Goal: Task Accomplishment & Management: Use online tool/utility

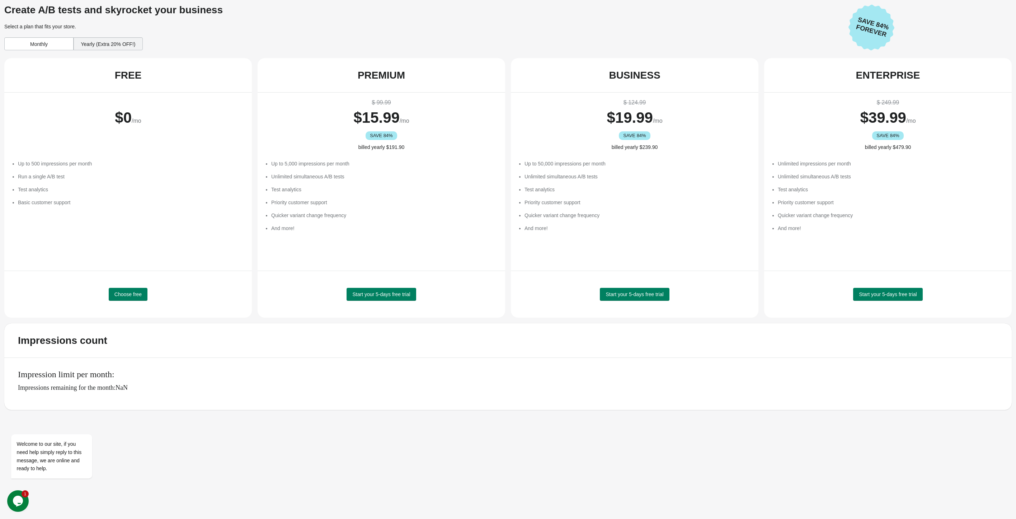
click at [49, 43] on div "Monthly" at bounding box center [38, 43] width 69 height 13
click at [614, 295] on span "Start your 5-days free trial" at bounding box center [635, 294] width 58 height 6
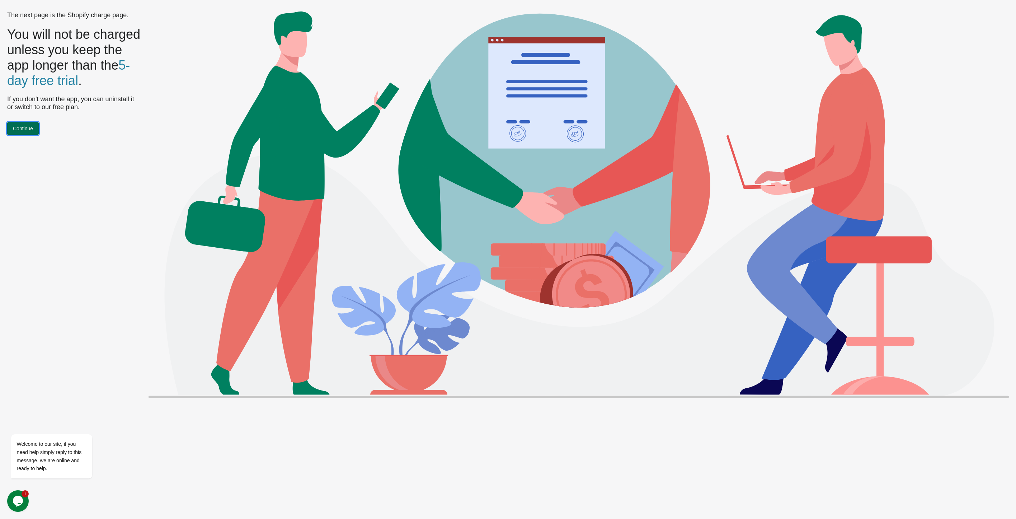
click at [29, 131] on span "Continue" at bounding box center [23, 129] width 20 height 6
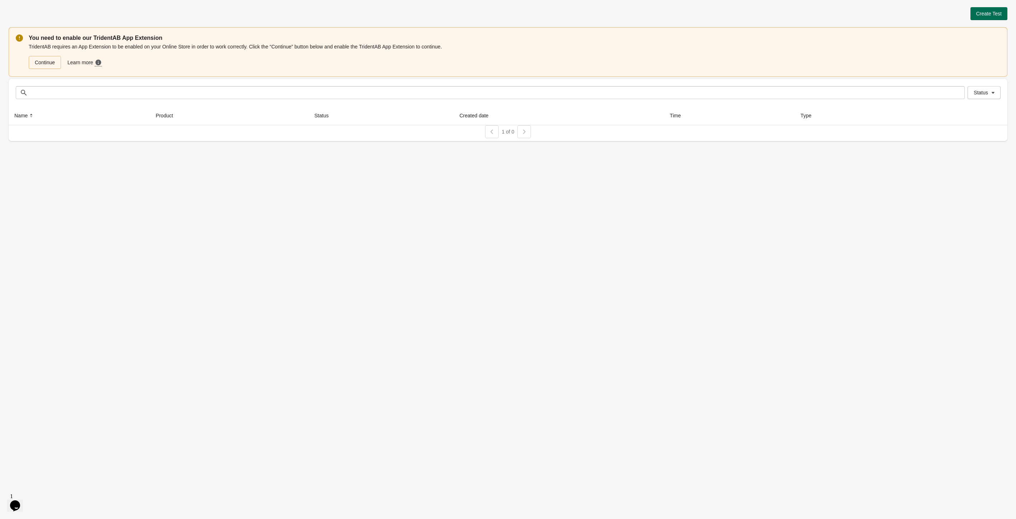
click at [981, 13] on span "Create Test" at bounding box center [988, 14] width 25 height 6
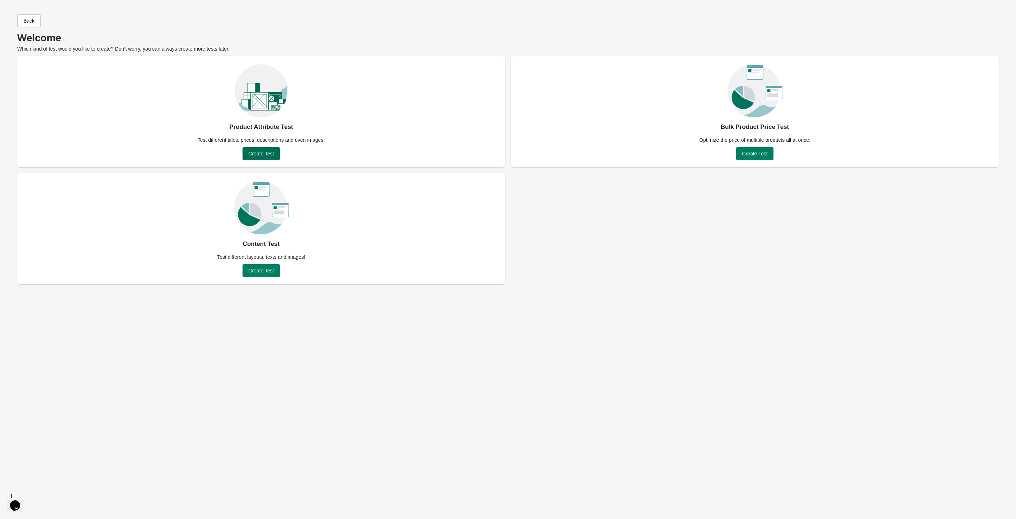
click at [262, 154] on span "Create Test" at bounding box center [260, 154] width 25 height 6
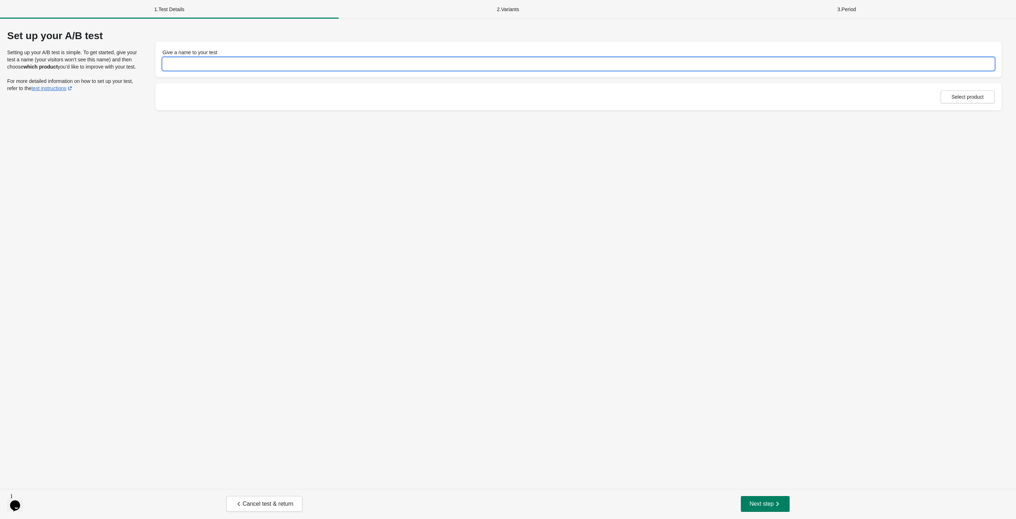
click at [227, 64] on input "Give a name to your test" at bounding box center [579, 63] width 832 height 13
type input "*********"
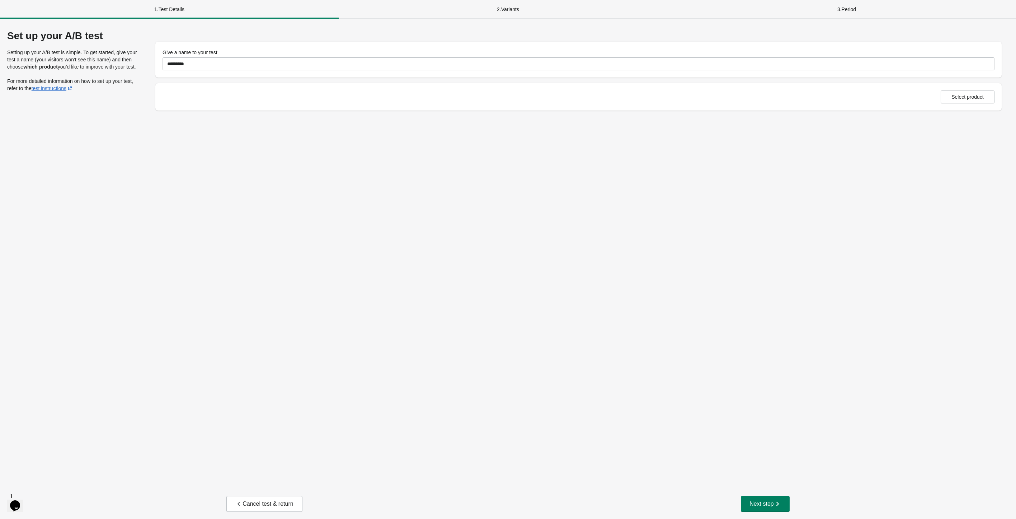
click at [396, 145] on div "Set up your A/B test Setting up your A/B test is simple. To get started, give y…" at bounding box center [508, 254] width 1016 height 470
click at [972, 98] on span "Select product" at bounding box center [967, 97] width 32 height 6
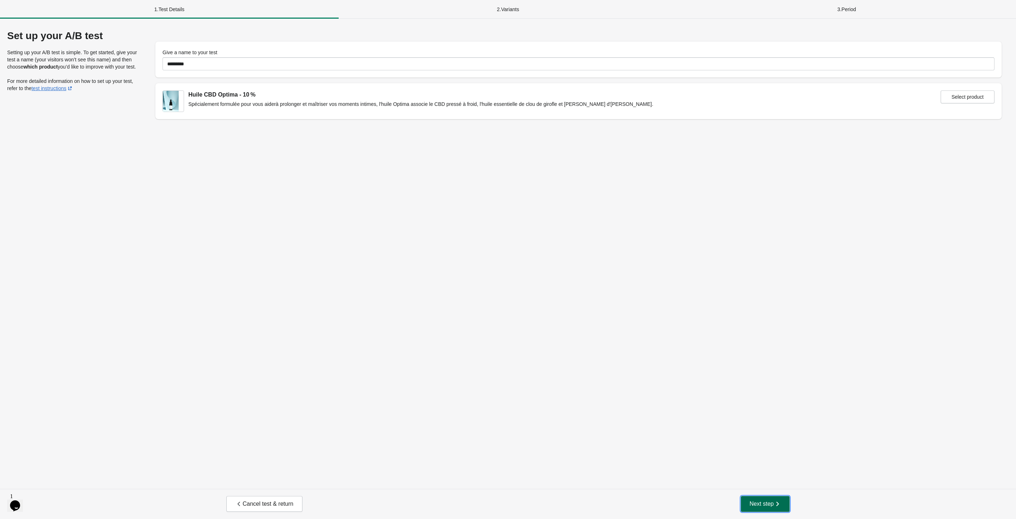
click at [765, 507] on span "Next step" at bounding box center [765, 503] width 32 height 7
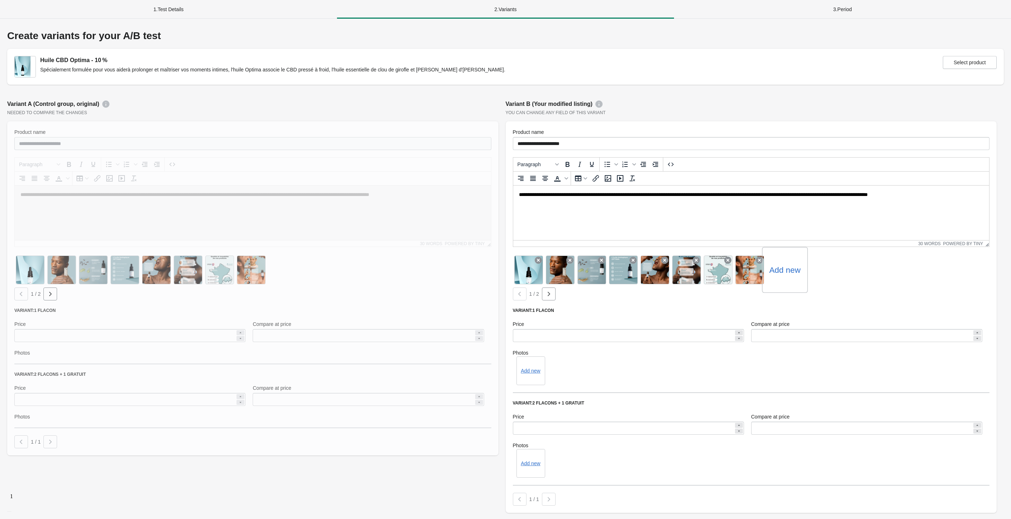
click at [778, 274] on label "Add new" at bounding box center [784, 269] width 31 height 11
click at [0, 0] on input "Add new" at bounding box center [0, 0] width 0 height 0
